Goal: Task Accomplishment & Management: Manage account settings

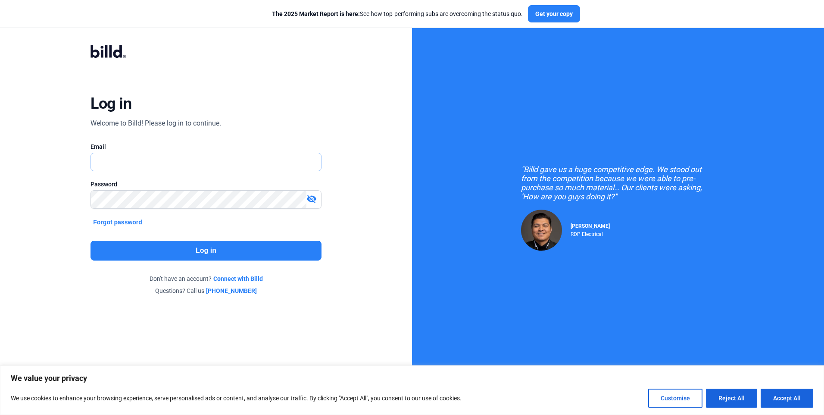
type input "[EMAIL_ADDRESS][DOMAIN_NAME]"
click at [205, 250] on button "Log in" at bounding box center [206, 251] width 231 height 20
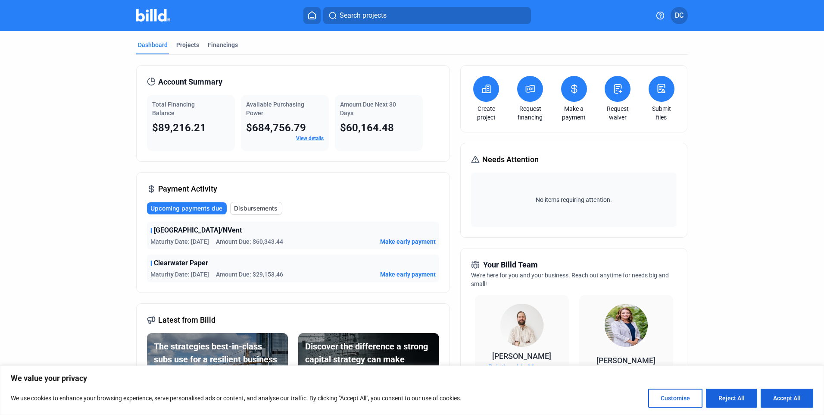
click at [680, 18] on span "DC" at bounding box center [679, 15] width 9 height 10
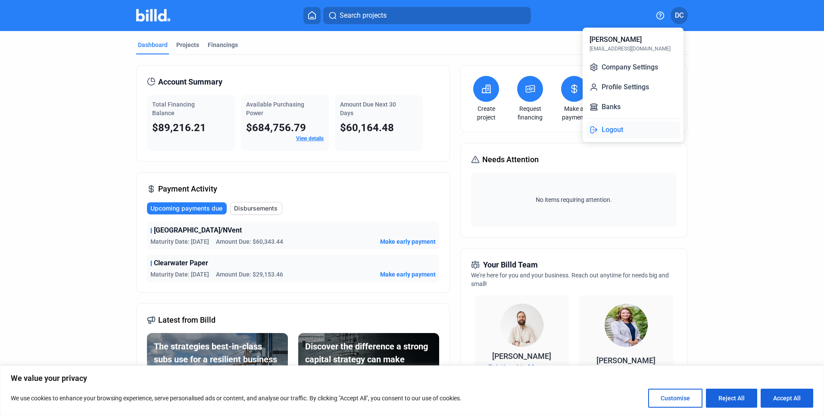
click at [614, 128] on button "Logout" at bounding box center [633, 129] width 94 height 17
